Goal: Transaction & Acquisition: Book appointment/travel/reservation

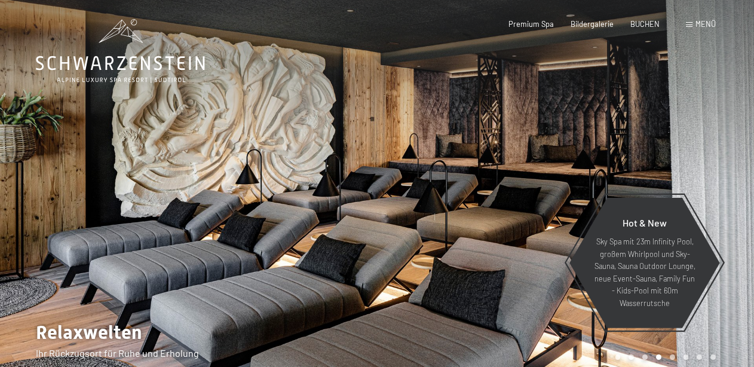
click at [672, 53] on div at bounding box center [565, 194] width 377 height 388
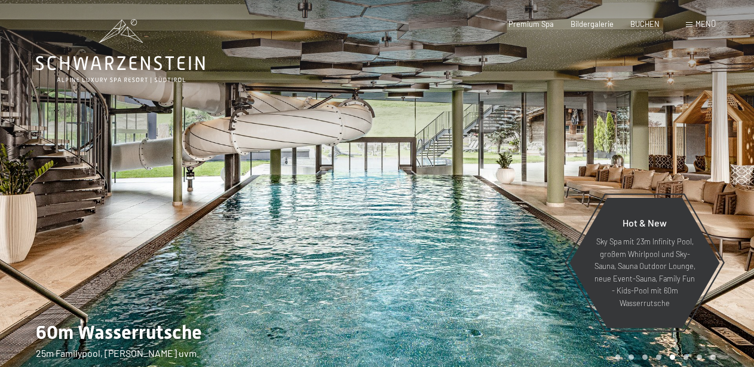
click at [672, 53] on div at bounding box center [565, 194] width 377 height 388
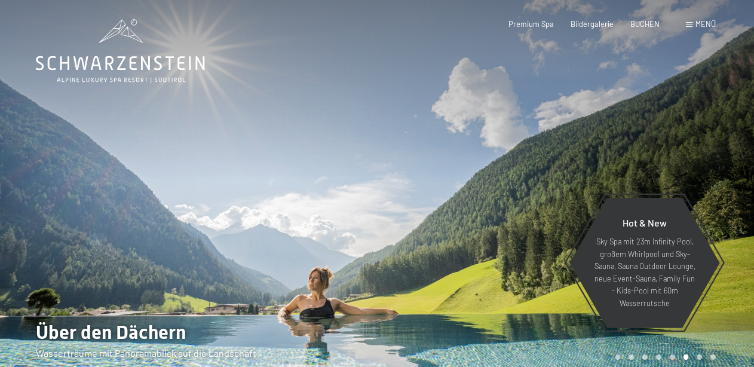
click at [626, 119] on div at bounding box center [565, 194] width 377 height 388
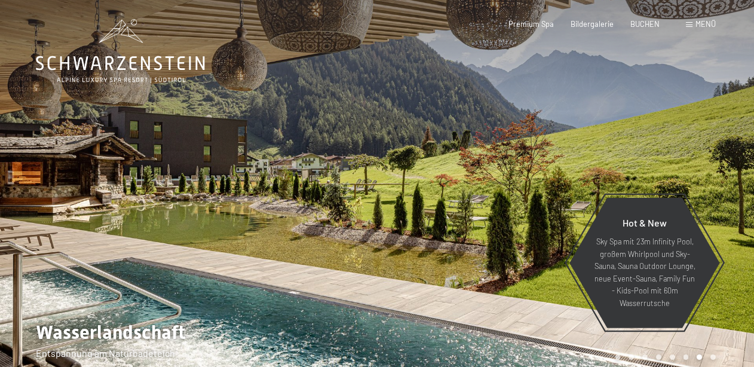
click at [626, 119] on div at bounding box center [565, 194] width 377 height 388
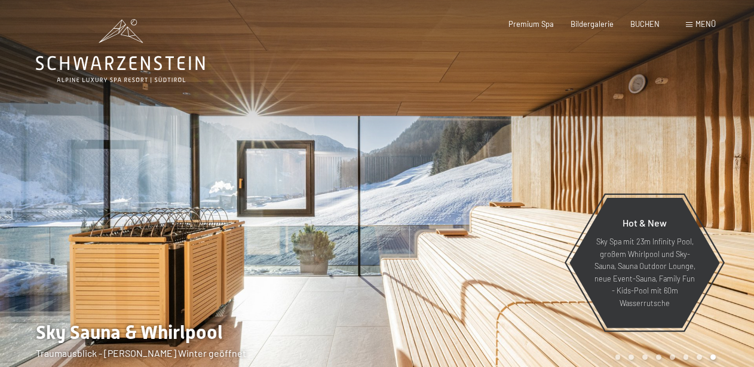
click at [626, 119] on div at bounding box center [565, 194] width 377 height 388
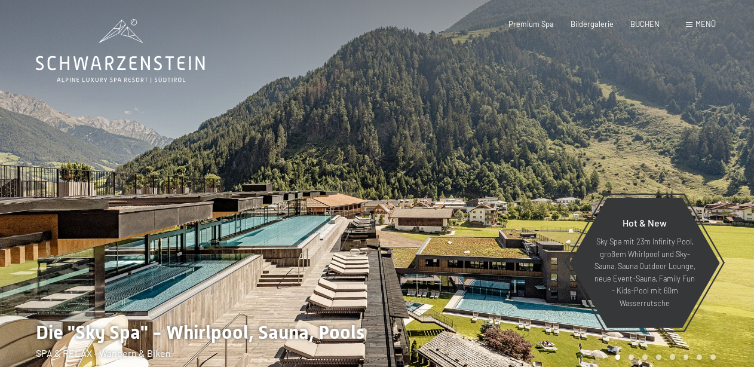
click at [626, 119] on div at bounding box center [565, 194] width 377 height 388
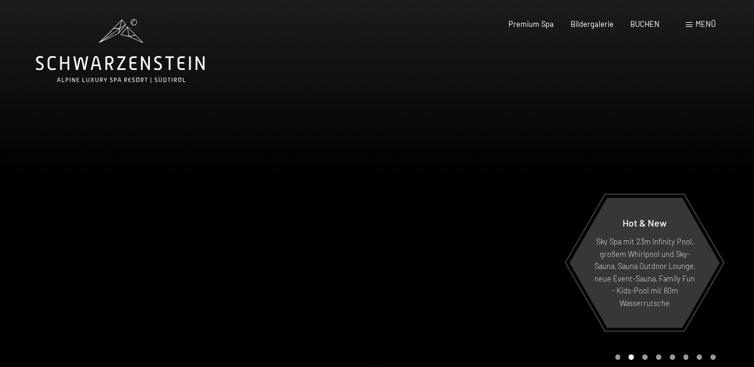
click at [707, 22] on span "Menü" at bounding box center [706, 24] width 20 height 10
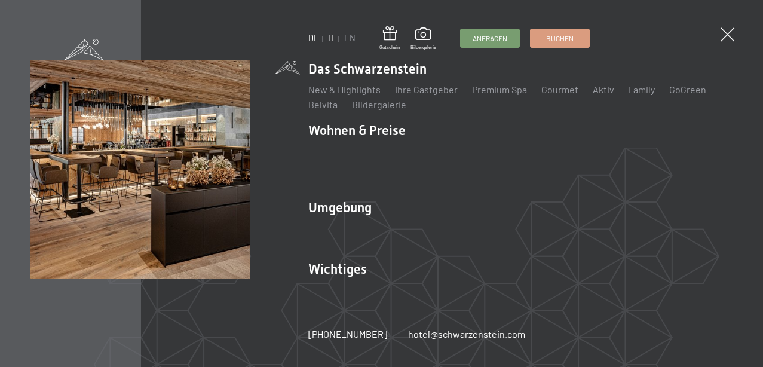
click at [332, 36] on link "IT" at bounding box center [331, 38] width 7 height 10
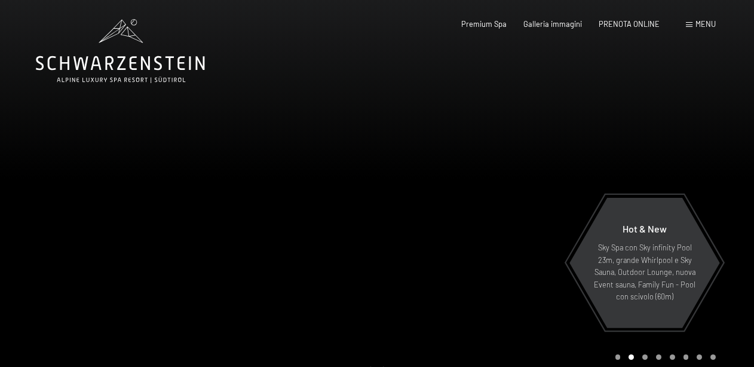
click at [703, 22] on span "Menu" at bounding box center [706, 24] width 20 height 10
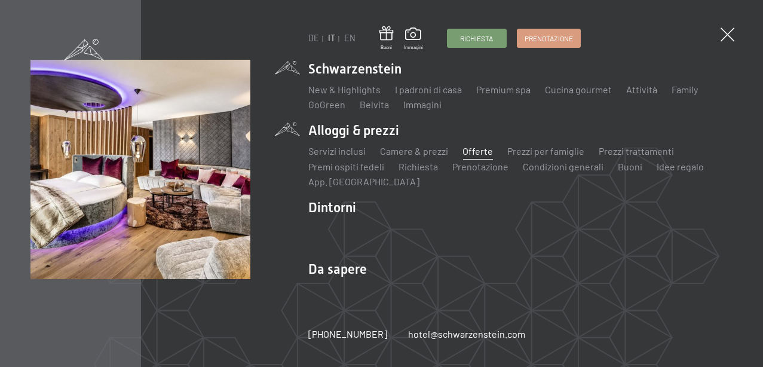
click at [476, 149] on link "Offerte" at bounding box center [477, 150] width 30 height 11
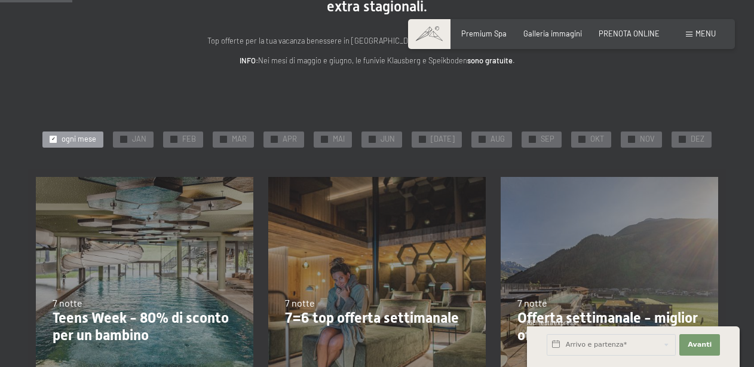
scroll to position [185, 0]
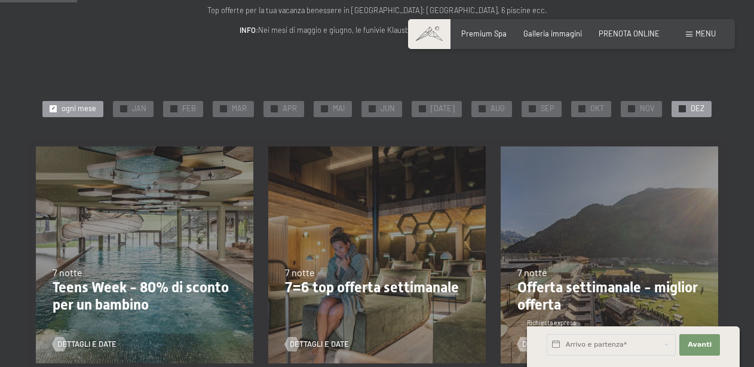
click at [691, 105] on span "DEZ" at bounding box center [698, 108] width 14 height 11
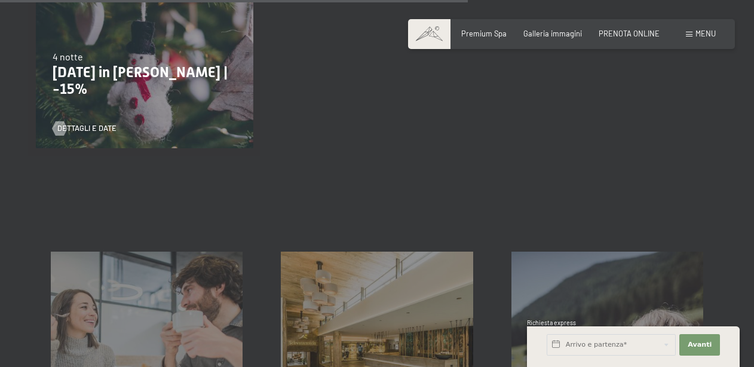
scroll to position [872, 0]
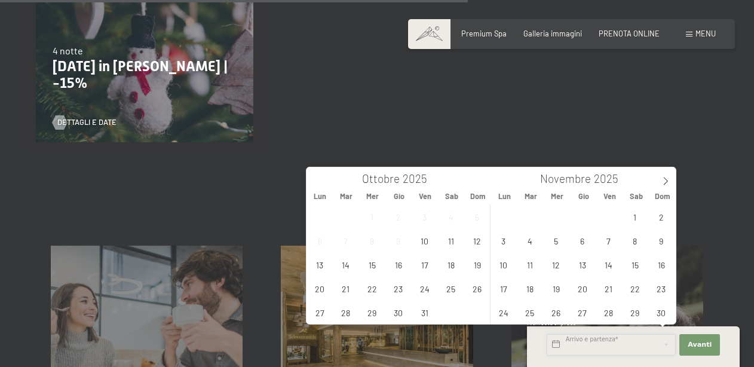
click at [605, 343] on input "text" at bounding box center [611, 345] width 129 height 22
click at [669, 178] on icon at bounding box center [665, 181] width 8 height 8
click at [636, 291] on span "27" at bounding box center [634, 288] width 23 height 23
type input "Sab. 27/12/2025"
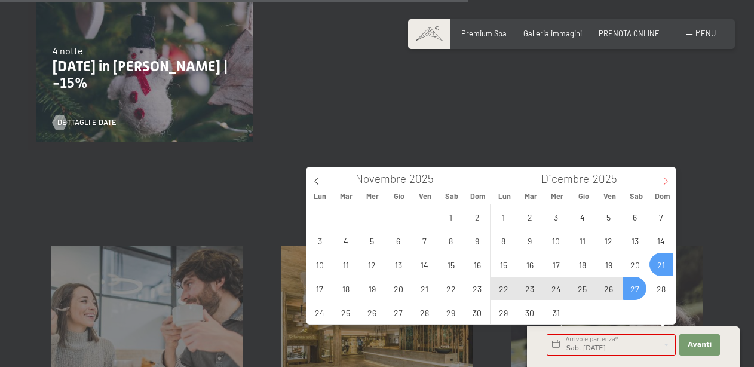
click at [665, 179] on icon at bounding box center [665, 181] width 8 height 8
type input "2026"
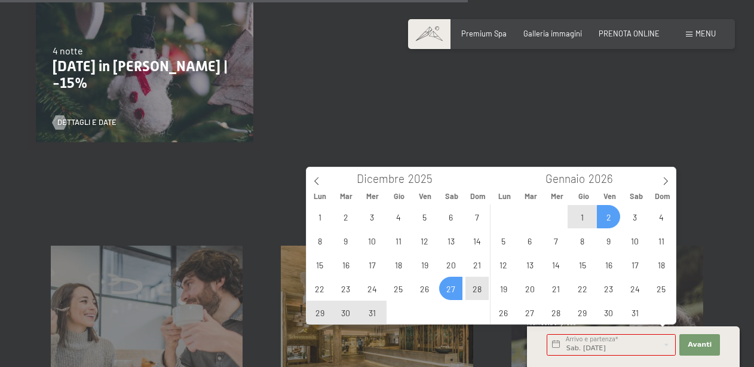
click at [607, 215] on span "2" at bounding box center [608, 216] width 23 height 23
type input "Sab. 27/12/2025 - Ven. 02/01/2026"
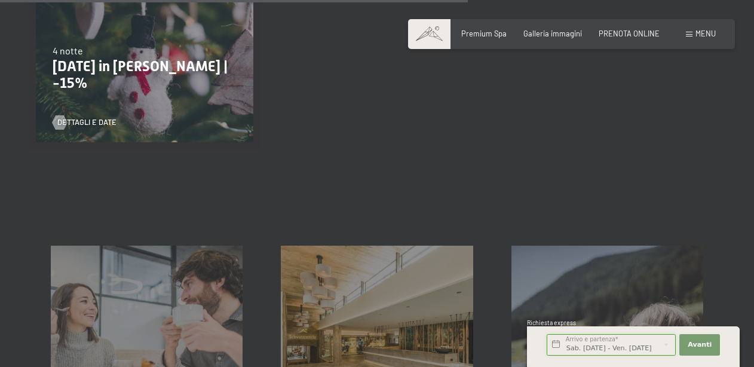
scroll to position [0, 13]
click at [703, 345] on span "Avanti" at bounding box center [700, 345] width 24 height 10
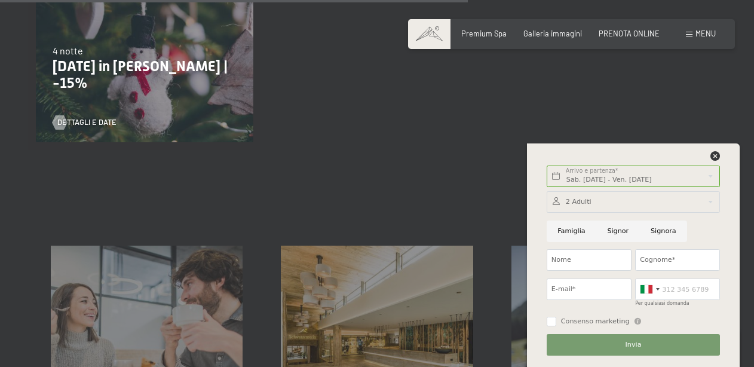
scroll to position [0, 0]
click at [613, 259] on input "Nome" at bounding box center [589, 260] width 85 height 22
type input "giuseppe"
click at [686, 259] on input "Cognome*" at bounding box center [677, 260] width 85 height 22
type input "ascrizzi"
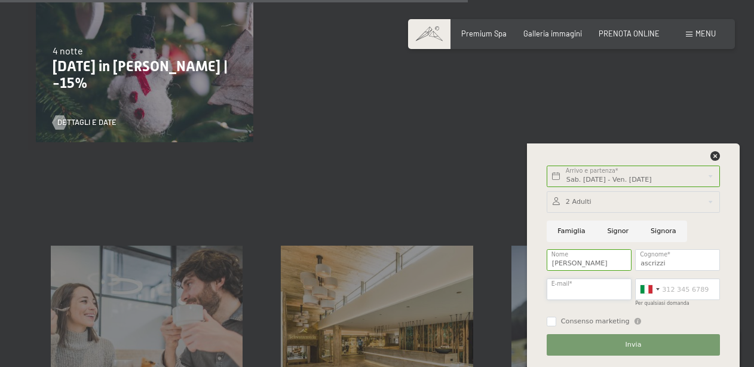
click at [601, 290] on input "E-mail*" at bounding box center [589, 289] width 85 height 22
type input "giuseppeascrizzi@gmail.com"
click at [669, 287] on input "Per qualsiasi domanda" at bounding box center [677, 289] width 85 height 22
type input "3473718968"
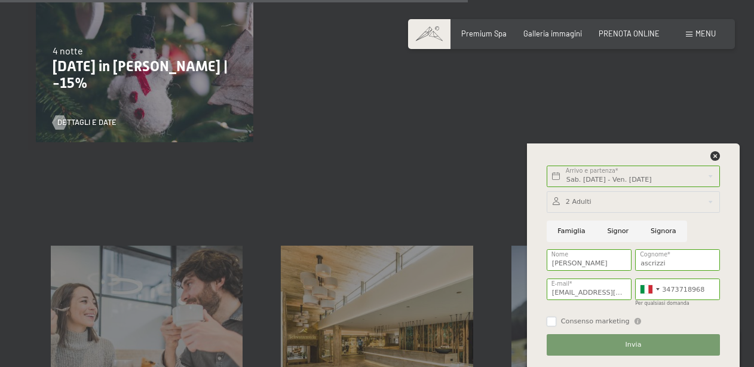
click at [548, 321] on input "Consenso marketing" at bounding box center [552, 322] width 10 height 10
checkbox input "true"
click at [618, 342] on button "Invia" at bounding box center [633, 345] width 173 height 22
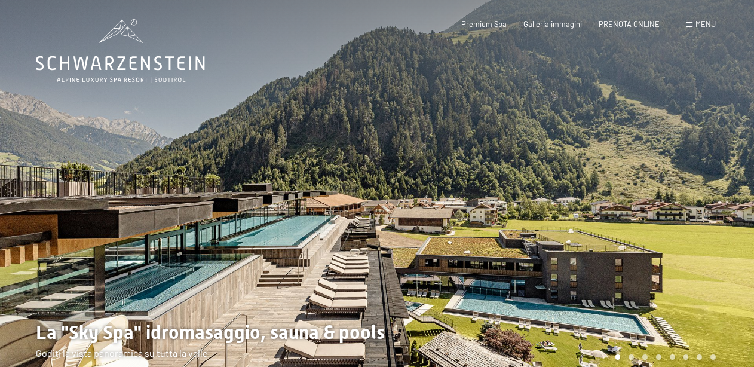
click at [704, 25] on span "Menu" at bounding box center [706, 24] width 20 height 10
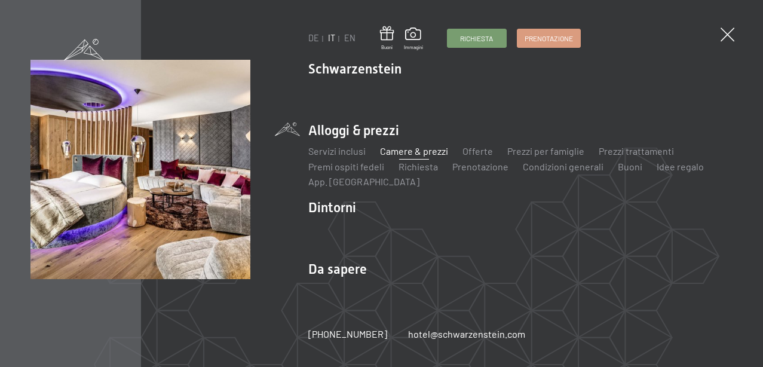
click at [425, 152] on link "Camere & prezzi" at bounding box center [414, 150] width 68 height 11
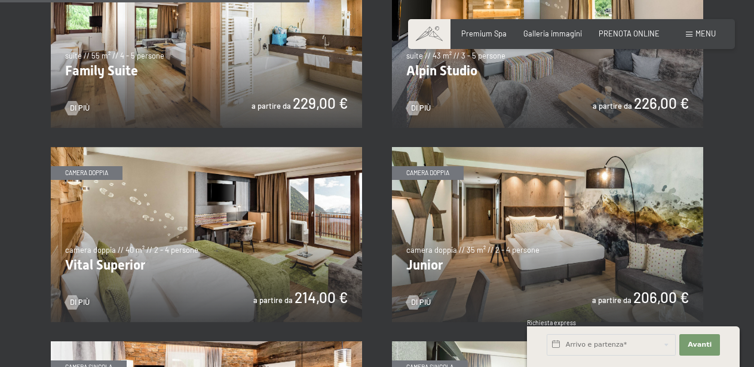
scroll to position [1284, 0]
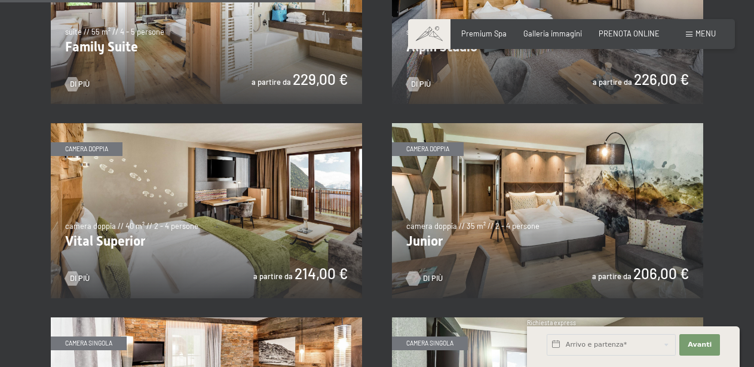
click at [434, 275] on span "Di più" at bounding box center [433, 278] width 20 height 11
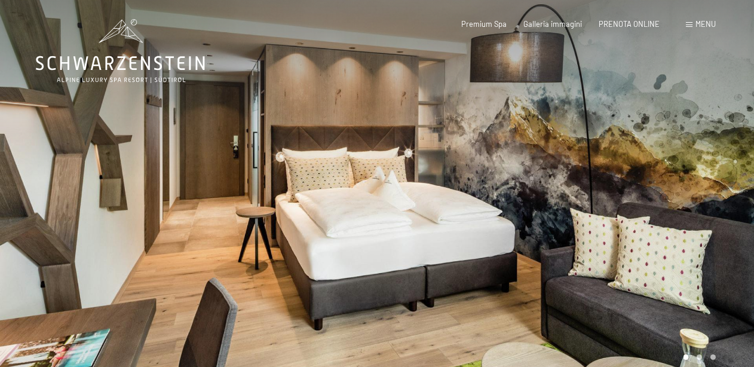
click at [440, 306] on div at bounding box center [565, 194] width 377 height 388
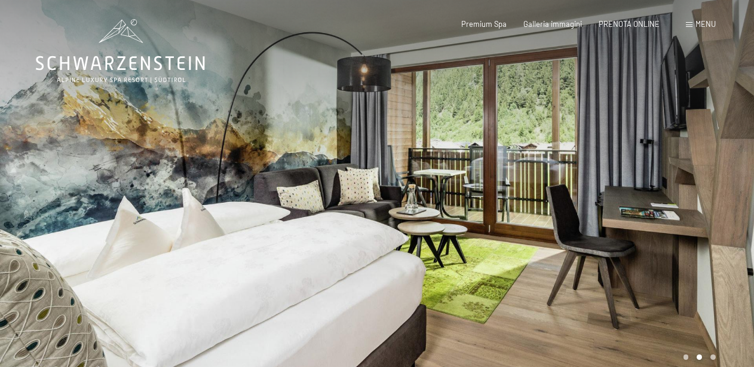
click at [440, 306] on div at bounding box center [565, 194] width 377 height 388
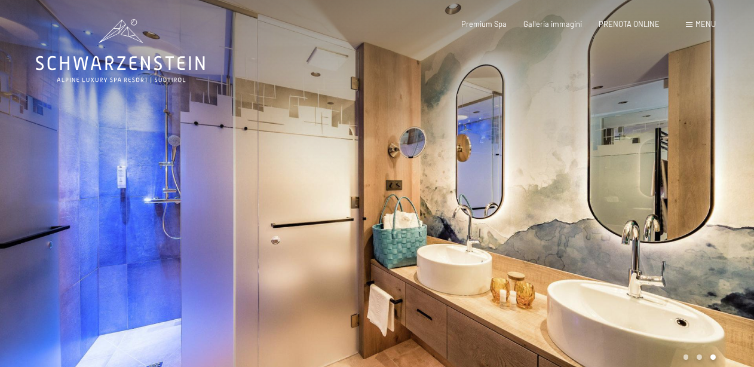
click at [440, 306] on div at bounding box center [565, 194] width 377 height 388
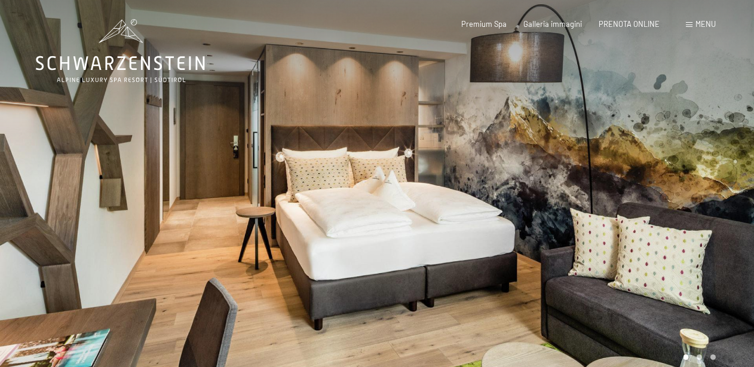
click at [440, 306] on div at bounding box center [565, 194] width 377 height 388
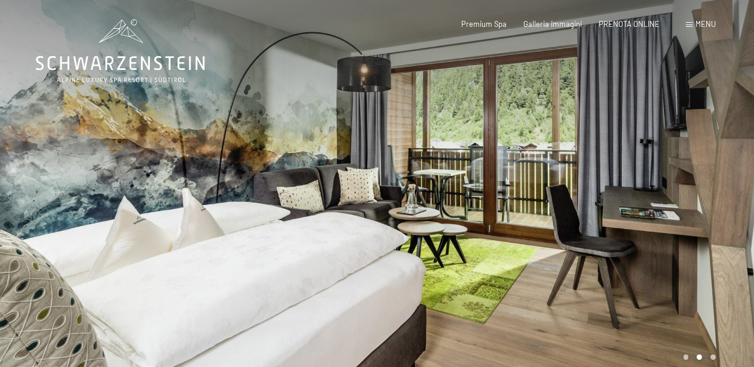
click at [440, 306] on div at bounding box center [565, 194] width 377 height 388
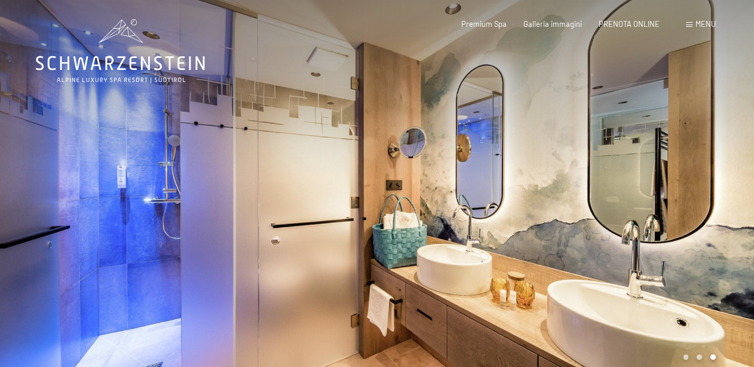
click at [440, 306] on div at bounding box center [565, 194] width 377 height 388
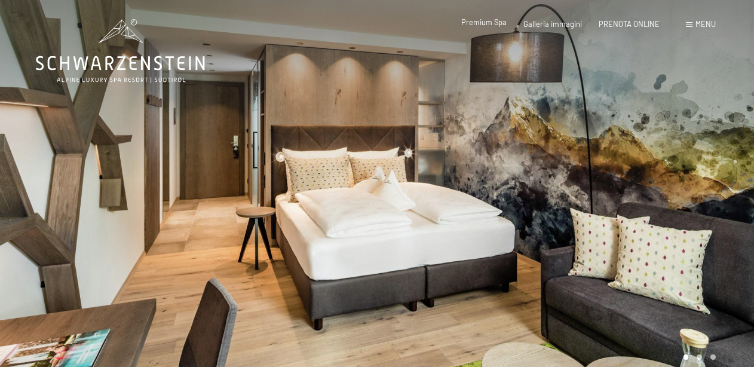
click at [497, 21] on span "Premium Spa" at bounding box center [483, 22] width 45 height 10
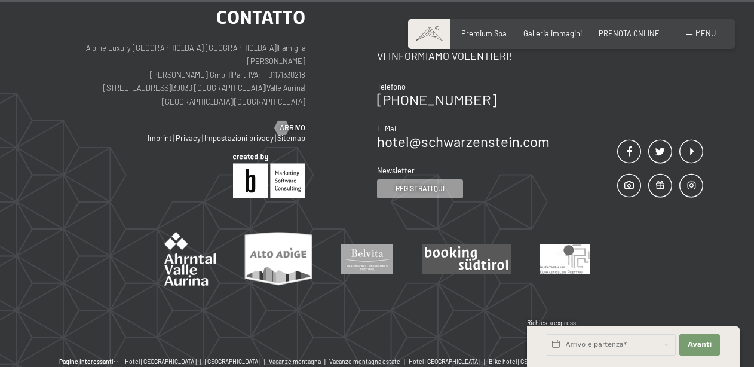
scroll to position [5916, 0]
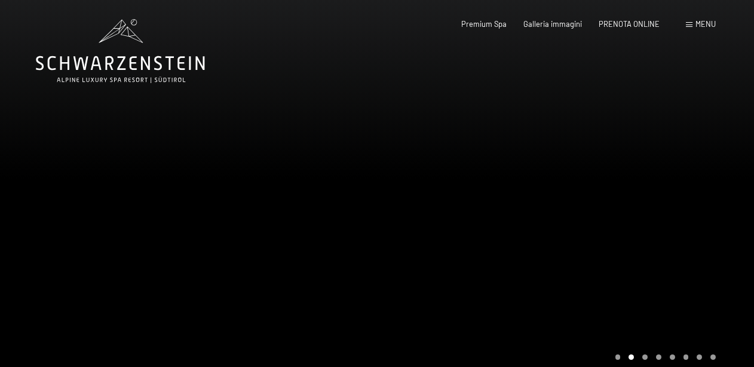
click at [690, 25] on span at bounding box center [689, 24] width 7 height 5
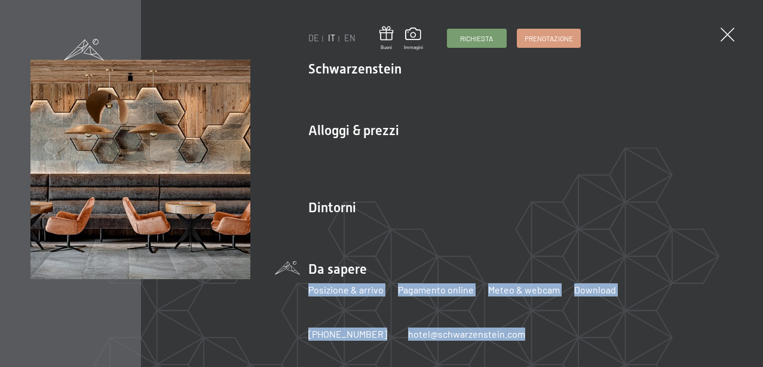
drag, startPoint x: 745, startPoint y: 99, endPoint x: 720, endPoint y: 268, distance: 171.5
click at [720, 268] on div "DE IT EN Buoni Immagini Richiesta Prenotazione DE IT EN Schwarzenstein Novità a…" at bounding box center [381, 183] width 763 height 367
click at [347, 290] on link "Posizione & arrivo" at bounding box center [345, 289] width 75 height 11
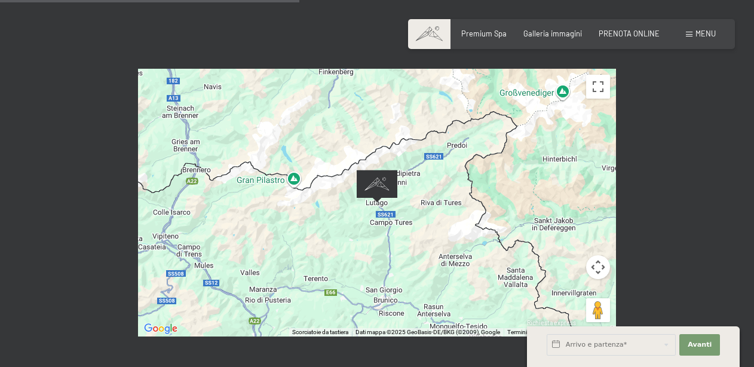
scroll to position [422, 0]
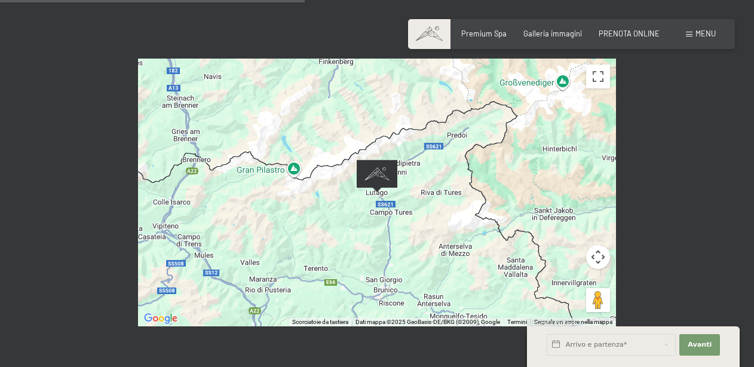
drag, startPoint x: 393, startPoint y: 233, endPoint x: 367, endPoint y: 144, distance: 92.7
click at [367, 144] on div at bounding box center [377, 193] width 478 height 268
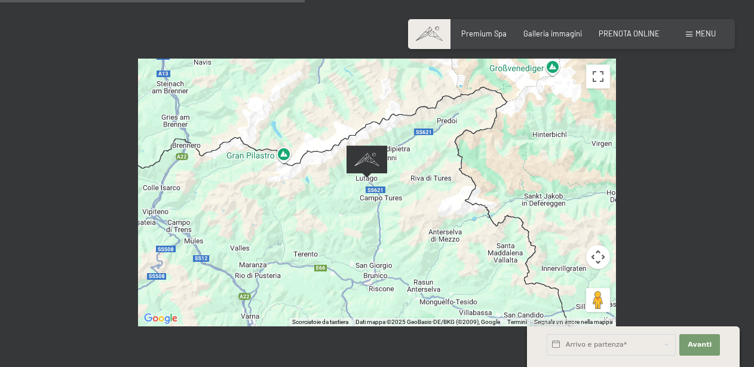
drag, startPoint x: 379, startPoint y: 148, endPoint x: 370, endPoint y: 134, distance: 16.4
click at [370, 145] on img "Alpine Luxury SPA Resort SCHWARZENSTEIN" at bounding box center [367, 161] width 41 height 33
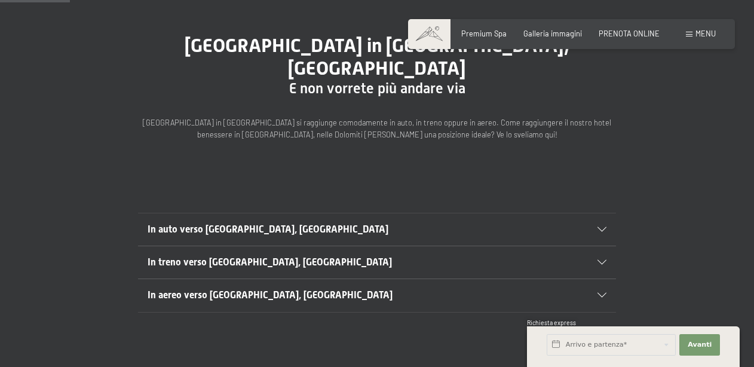
scroll to position [102, 0]
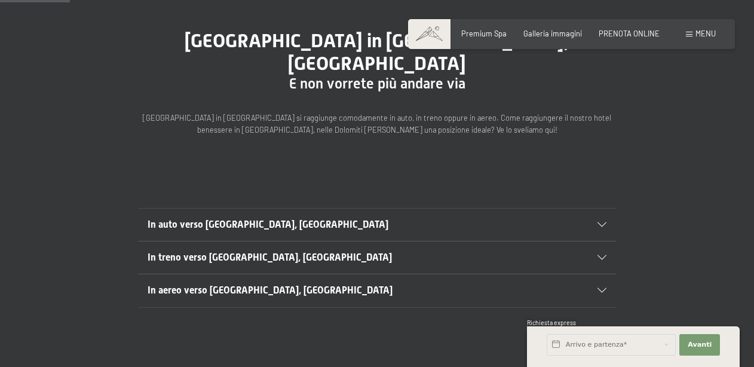
click at [594, 222] on div at bounding box center [596, 224] width 21 height 5
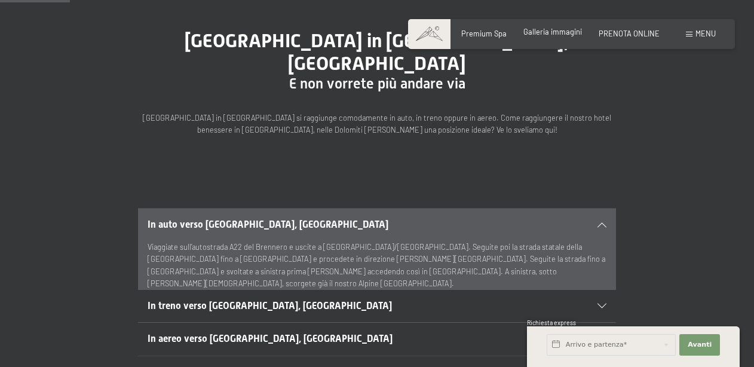
click at [558, 33] on span "Galleria immagini" at bounding box center [552, 32] width 59 height 10
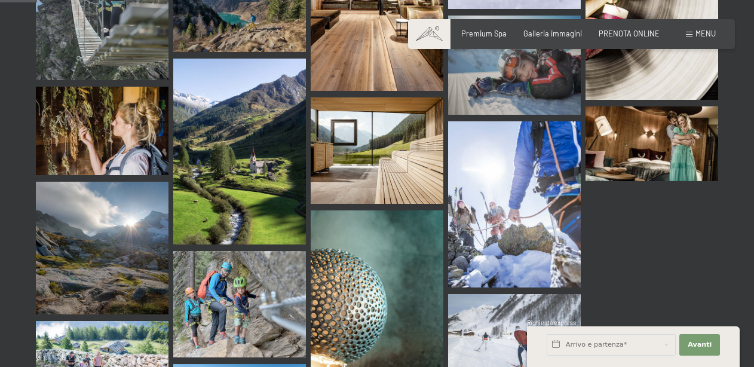
drag, startPoint x: 753, startPoint y: 191, endPoint x: 755, endPoint y: 137, distance: 53.8
